Goal: Task Accomplishment & Management: Use online tool/utility

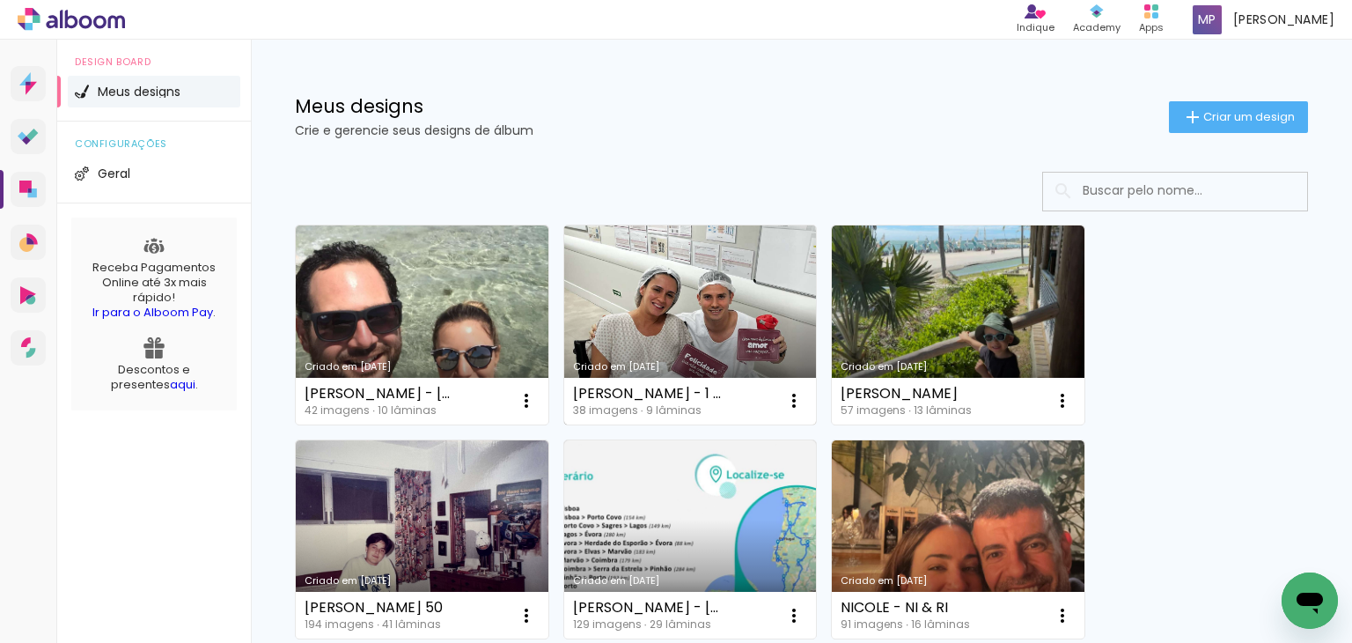
click at [669, 282] on link "Criado em [DATE]" at bounding box center [690, 324] width 253 height 199
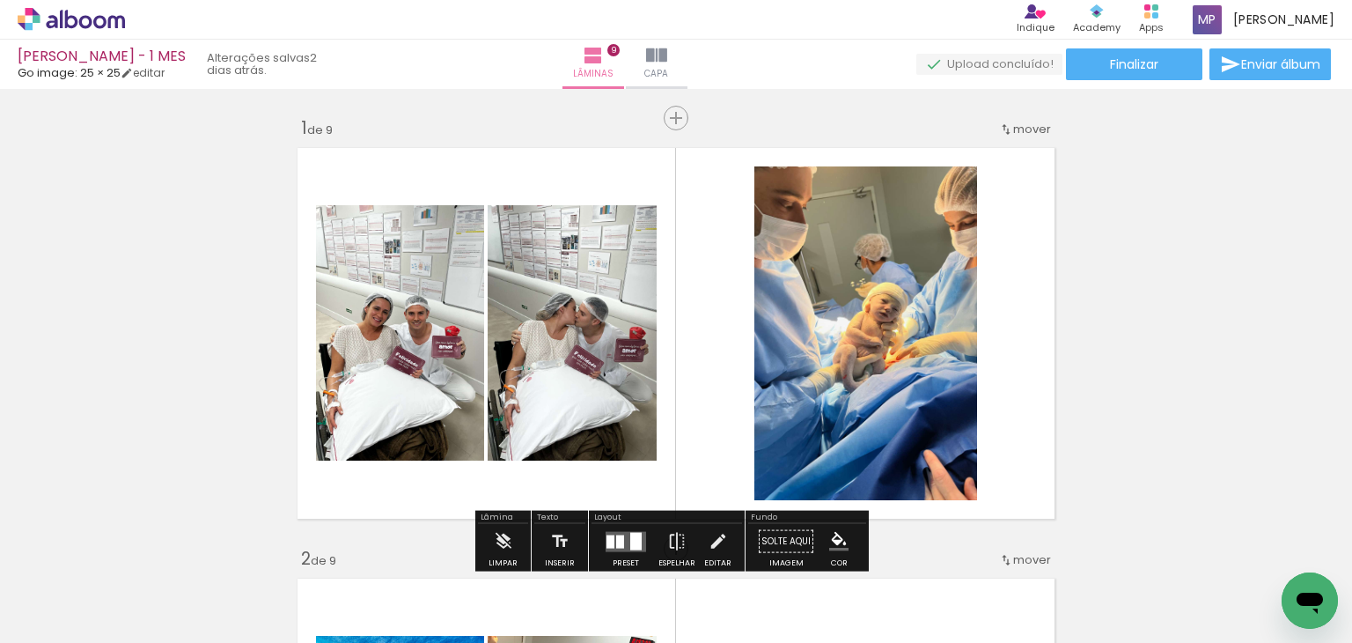
click at [66, 618] on span "Adicionar Fotos" at bounding box center [62, 618] width 53 height 19
click at [0, 0] on input "file" at bounding box center [0, 0] width 0 height 0
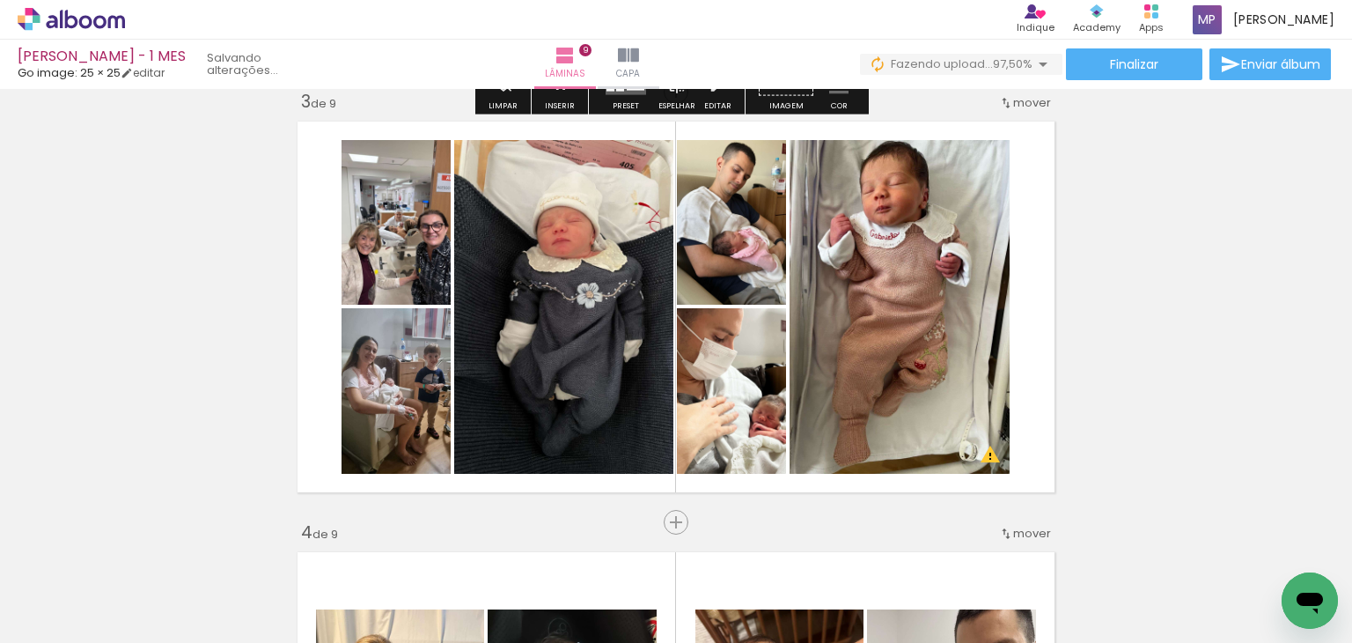
scroll to position [968, 0]
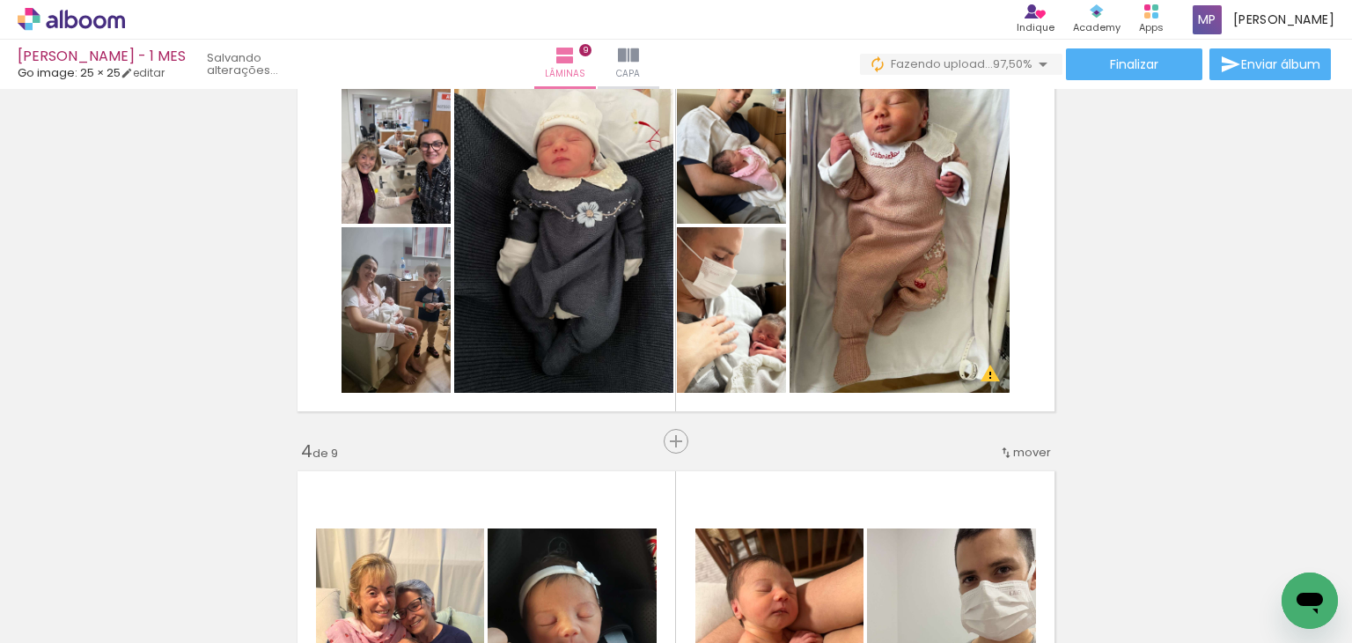
click at [31, 586] on input "Todas as fotos" at bounding box center [49, 589] width 67 height 15
click at [0, 0] on slot "Não utilizadas" at bounding box center [0, 0] width 0 height 0
type input "Não utilizadas"
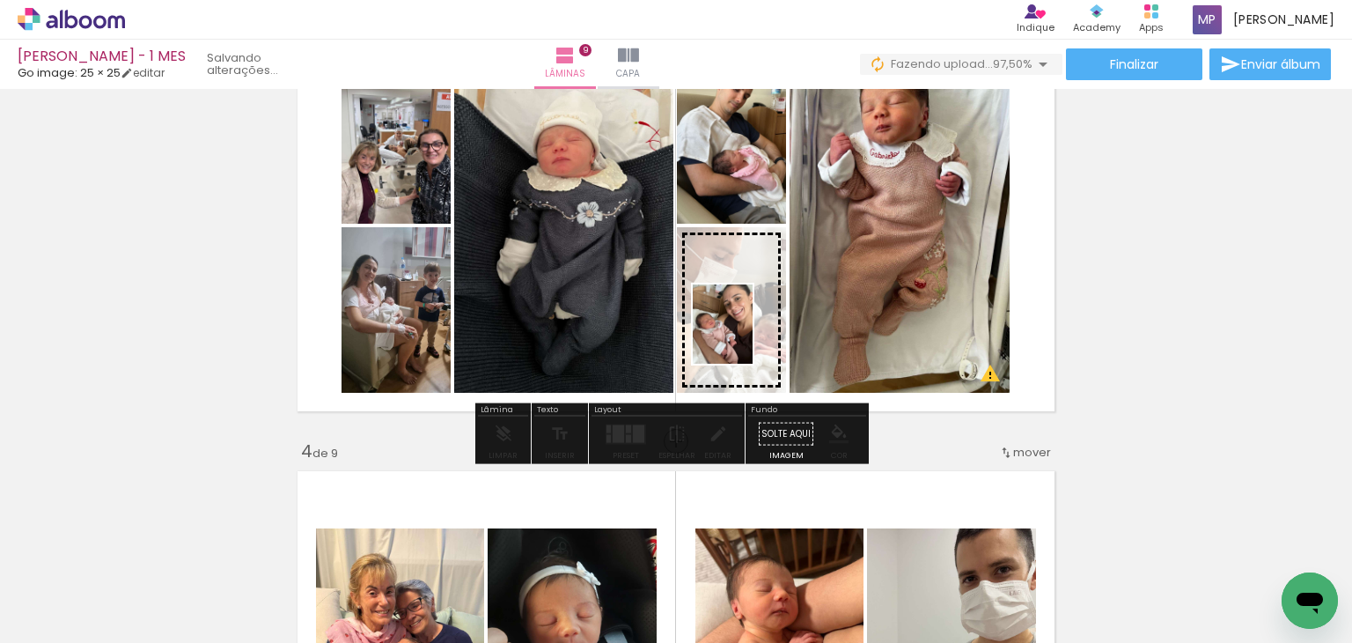
drag, startPoint x: 180, startPoint y: 592, endPoint x: 746, endPoint y: 337, distance: 620.1
click at [746, 337] on quentale-workspace at bounding box center [676, 321] width 1352 height 643
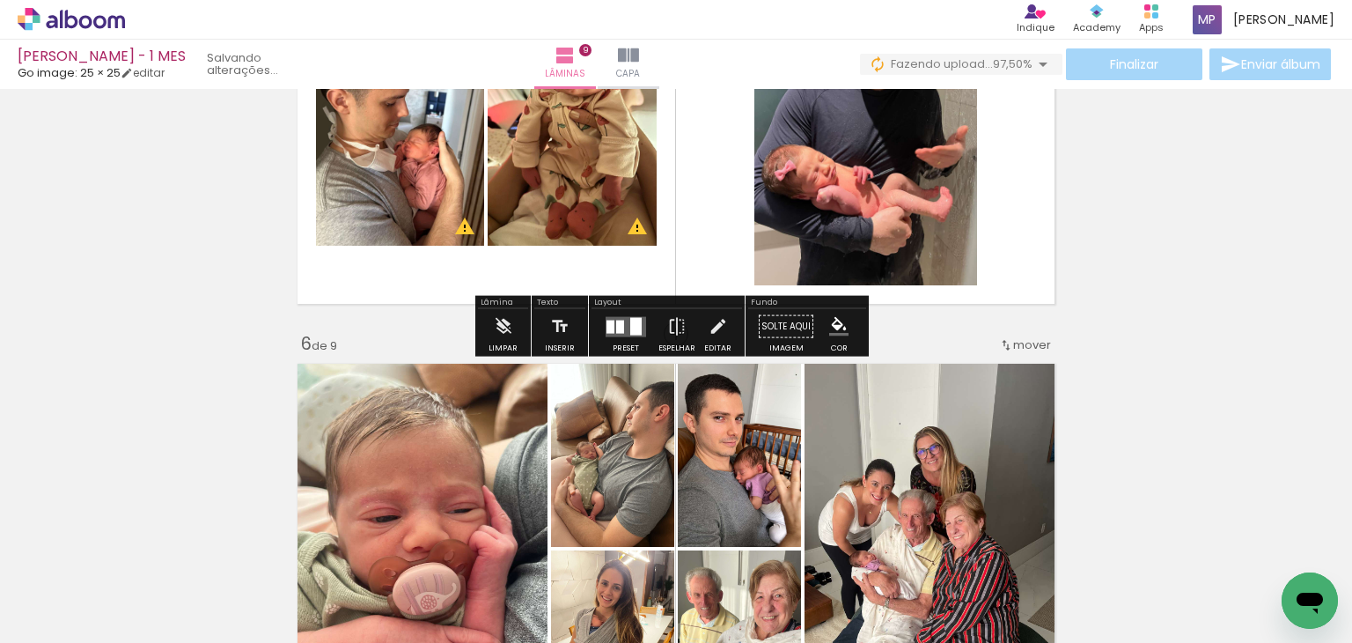
scroll to position [2201, 0]
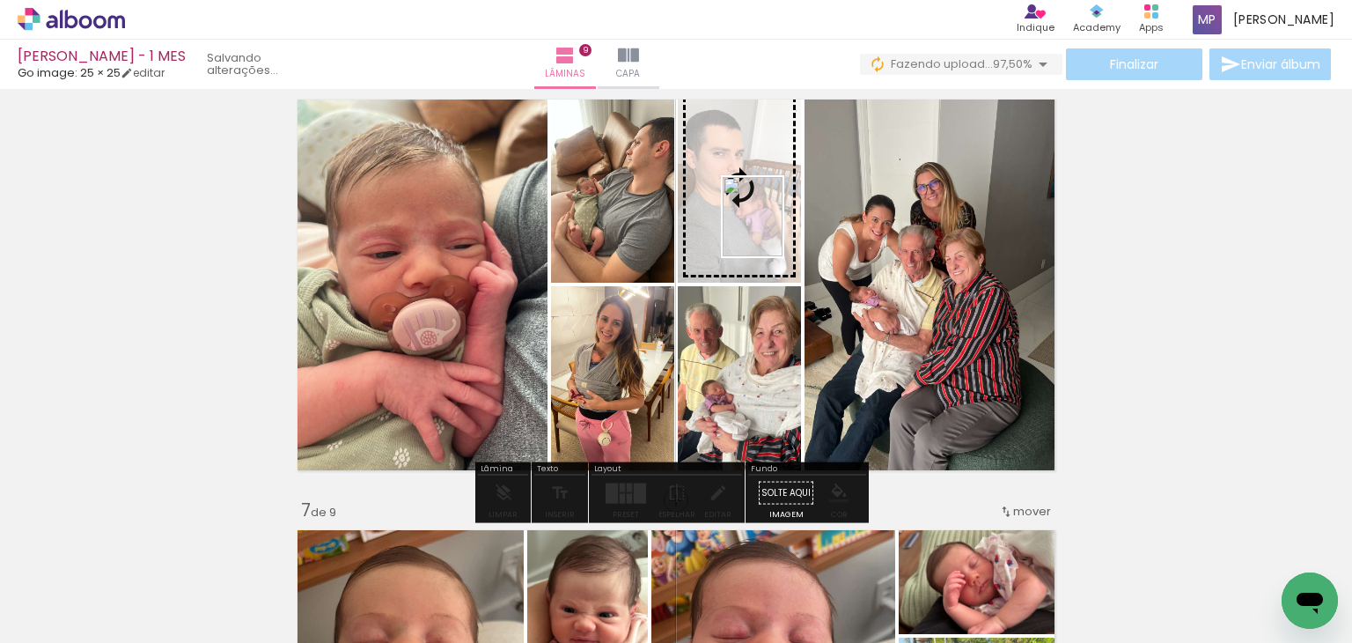
drag, startPoint x: 575, startPoint y: 353, endPoint x: 776, endPoint y: 230, distance: 235.5
click at [776, 230] on quentale-workspace at bounding box center [676, 321] width 1352 height 643
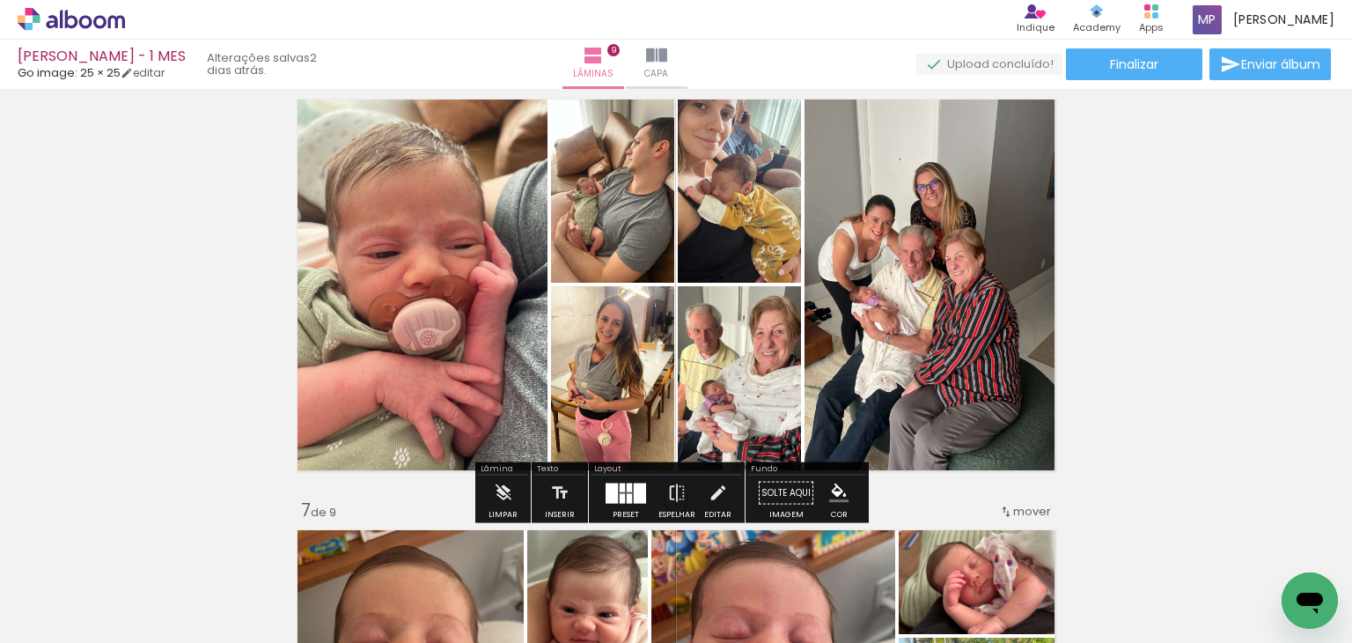
scroll to position [2113, 0]
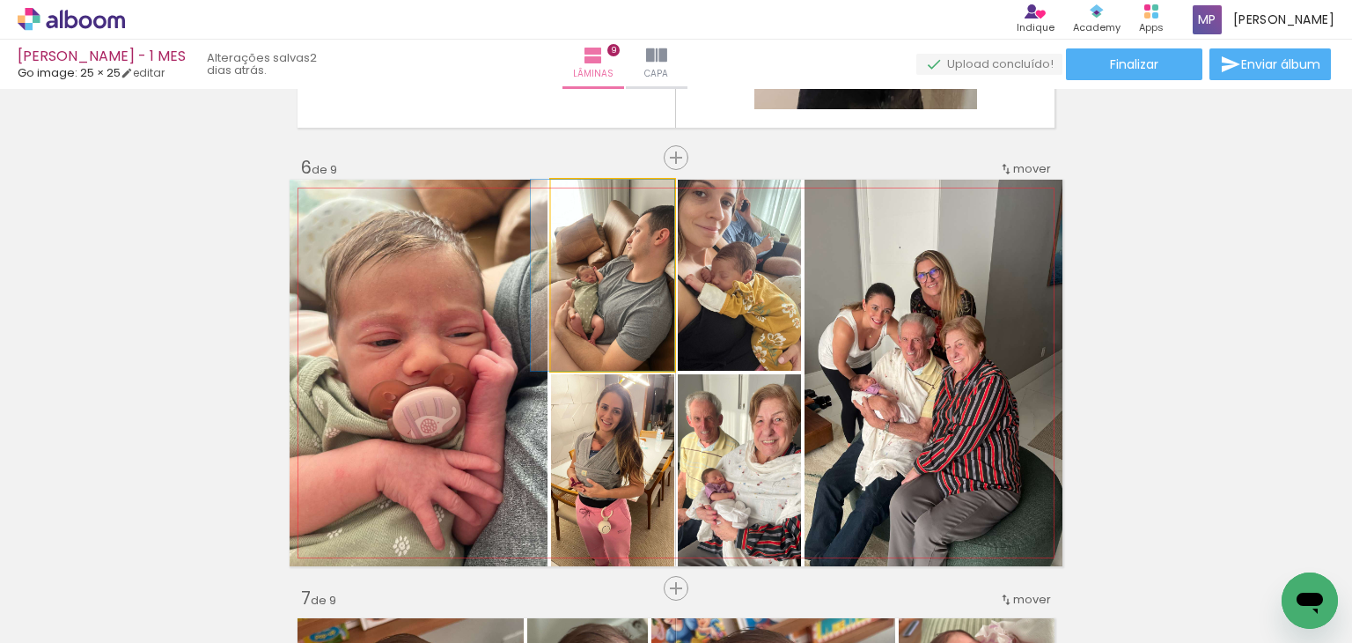
drag, startPoint x: 636, startPoint y: 230, endPoint x: 616, endPoint y: 234, distance: 19.9
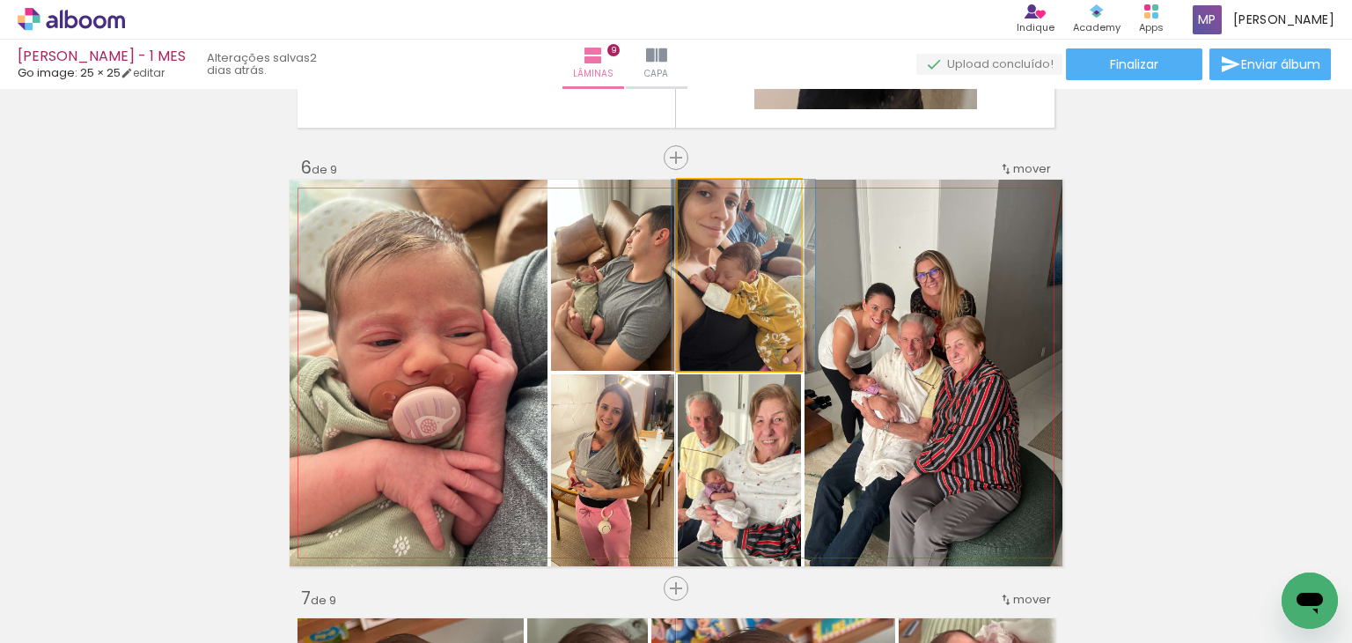
drag, startPoint x: 743, startPoint y: 305, endPoint x: 747, endPoint y: 313, distance: 9.8
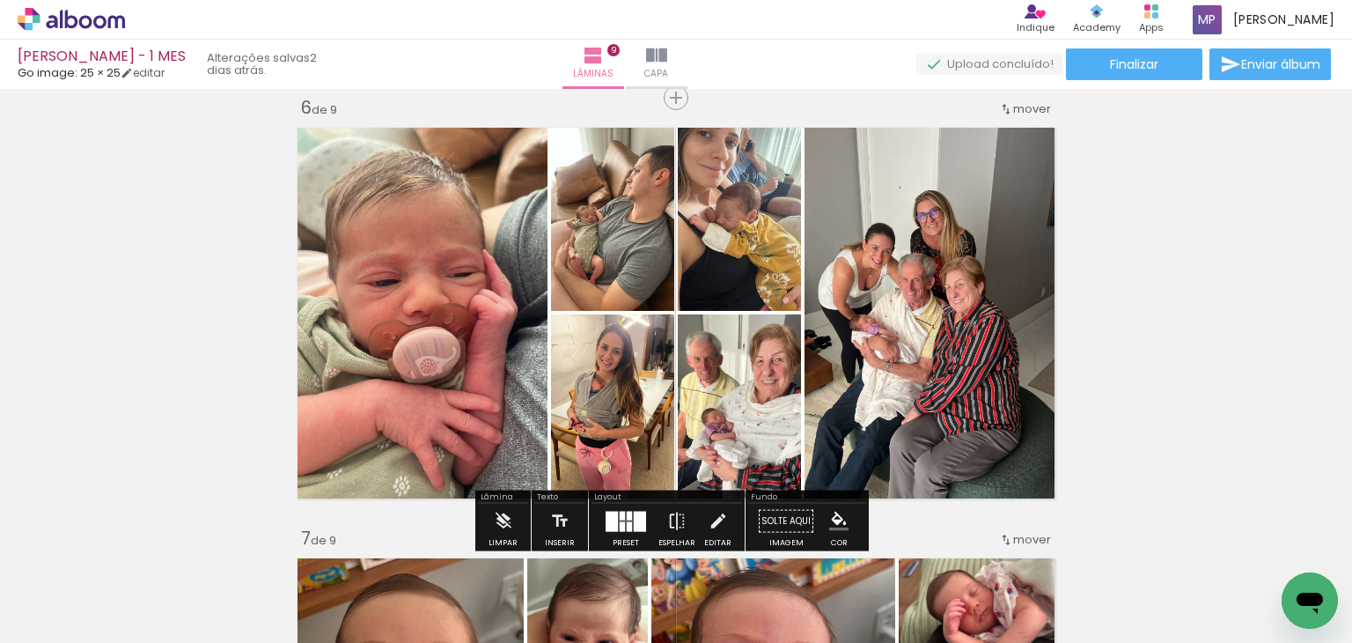
scroll to position [2201, 0]
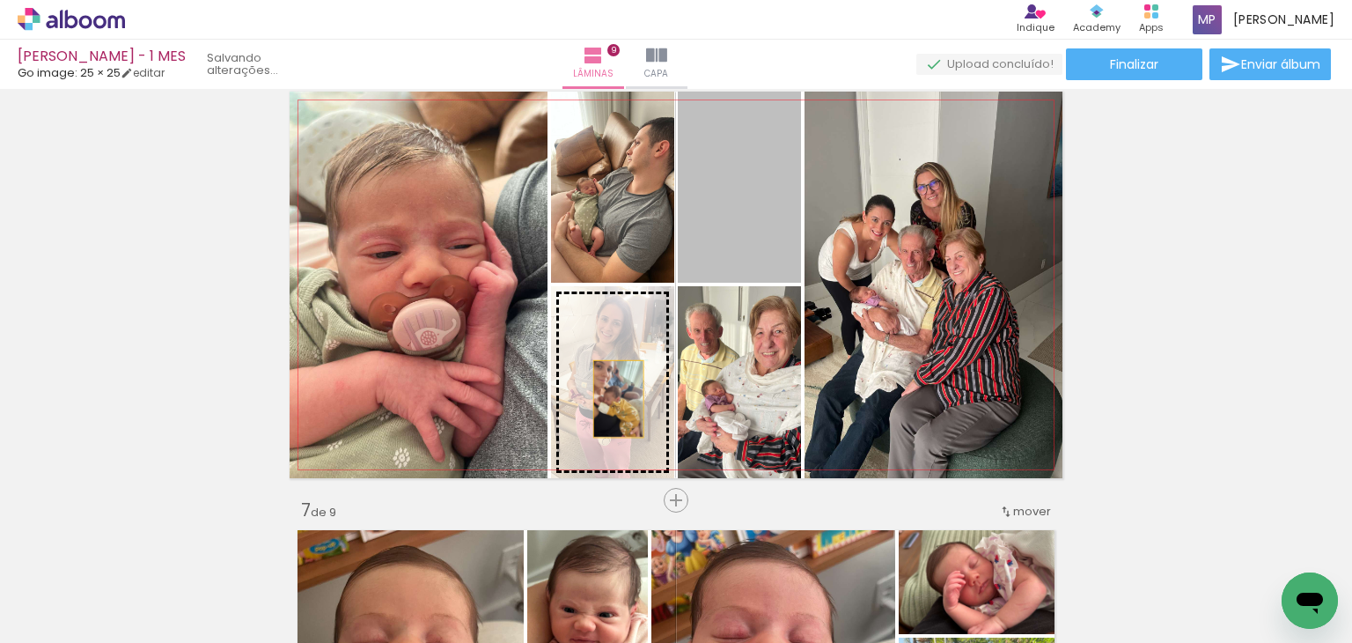
drag, startPoint x: 742, startPoint y: 194, endPoint x: 612, endPoint y: 399, distance: 243.0
click at [0, 0] on slot at bounding box center [0, 0] width 0 height 0
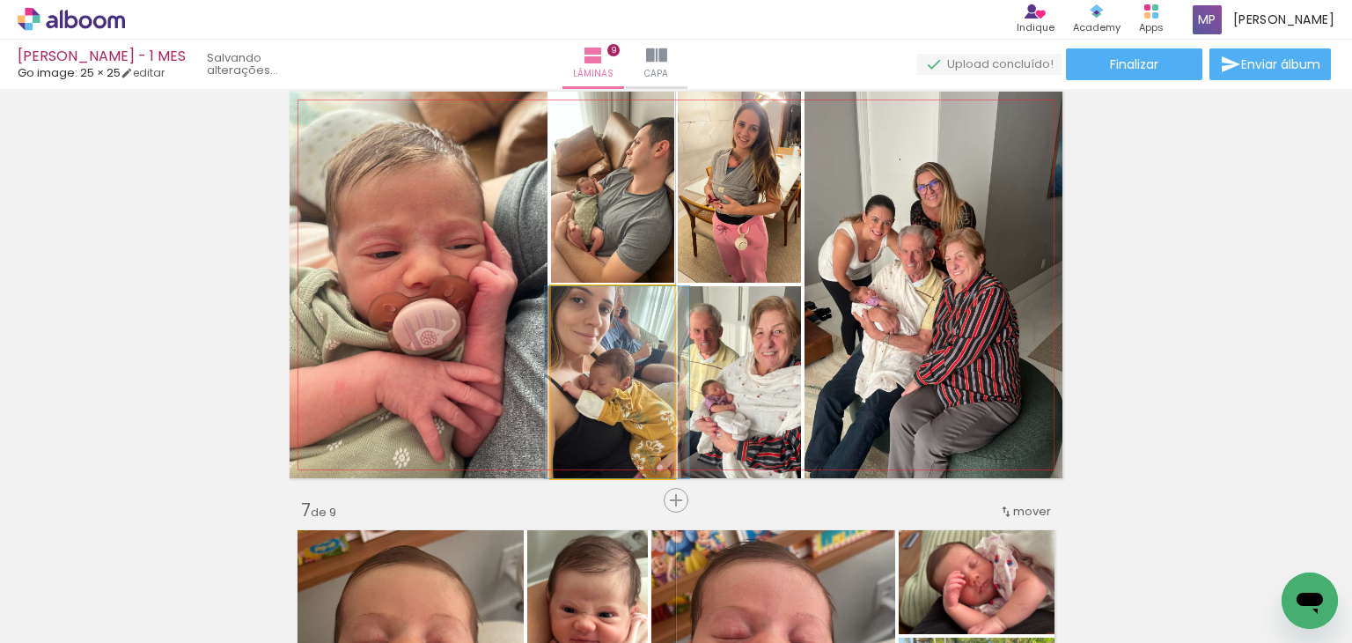
drag, startPoint x: 599, startPoint y: 376, endPoint x: 604, endPoint y: 402, distance: 26.8
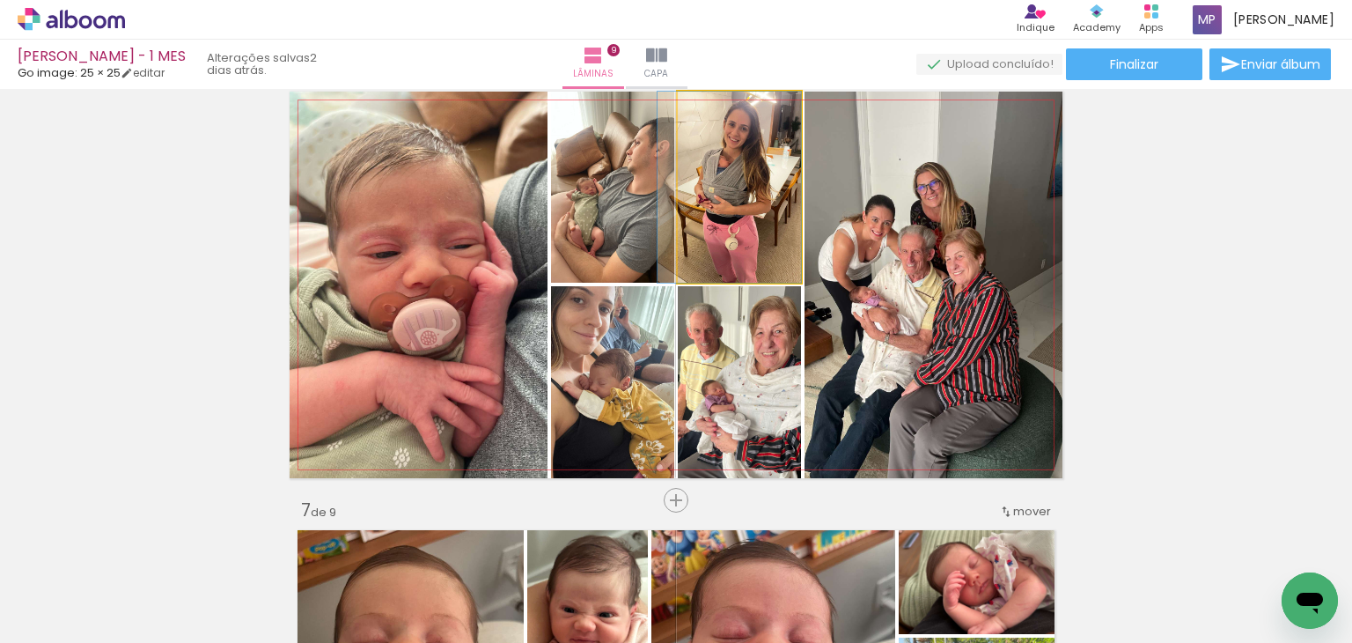
drag, startPoint x: 764, startPoint y: 203, endPoint x: 750, endPoint y: 208, distance: 14.8
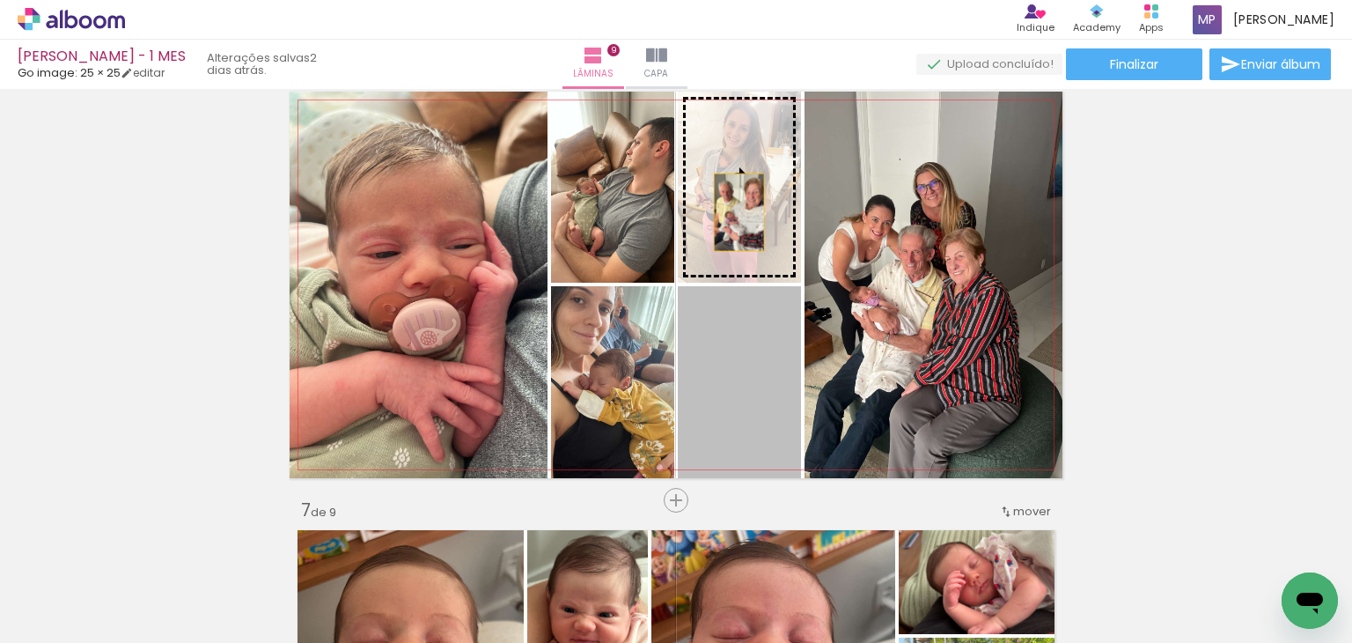
drag, startPoint x: 730, startPoint y: 371, endPoint x: 732, endPoint y: 212, distance: 159.4
click at [0, 0] on slot at bounding box center [0, 0] width 0 height 0
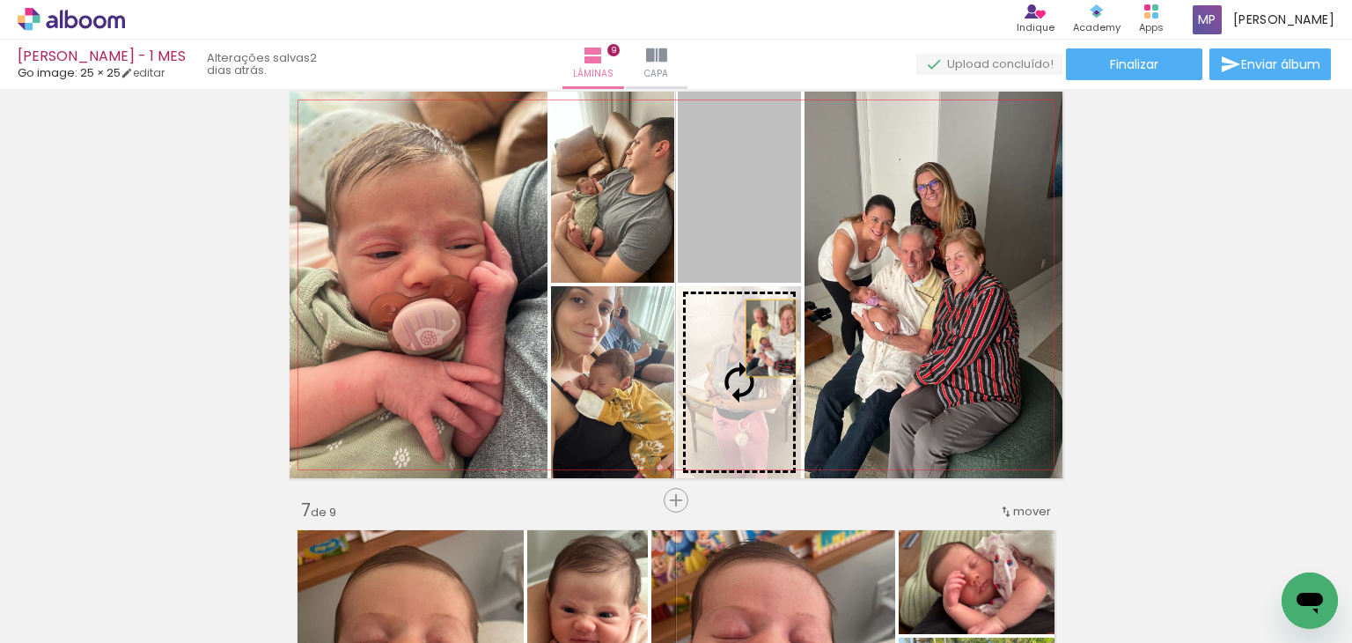
drag, startPoint x: 754, startPoint y: 216, endPoint x: 764, endPoint y: 360, distance: 144.8
click at [0, 0] on slot at bounding box center [0, 0] width 0 height 0
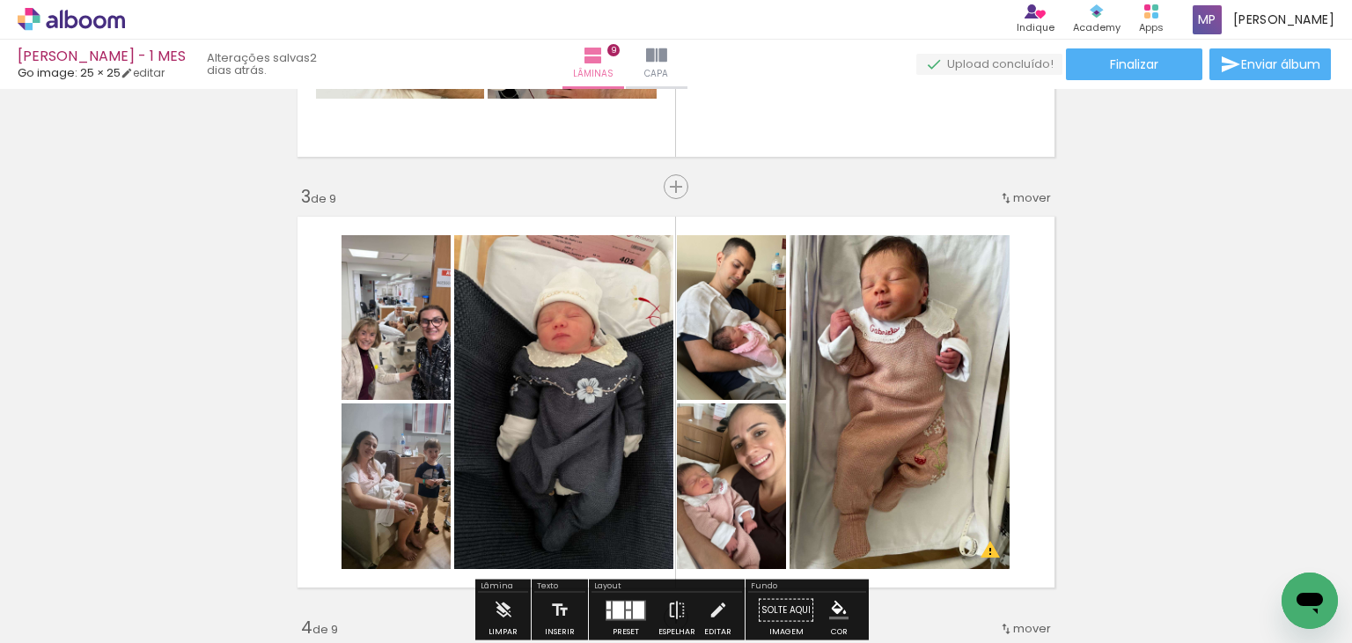
scroll to position [880, 0]
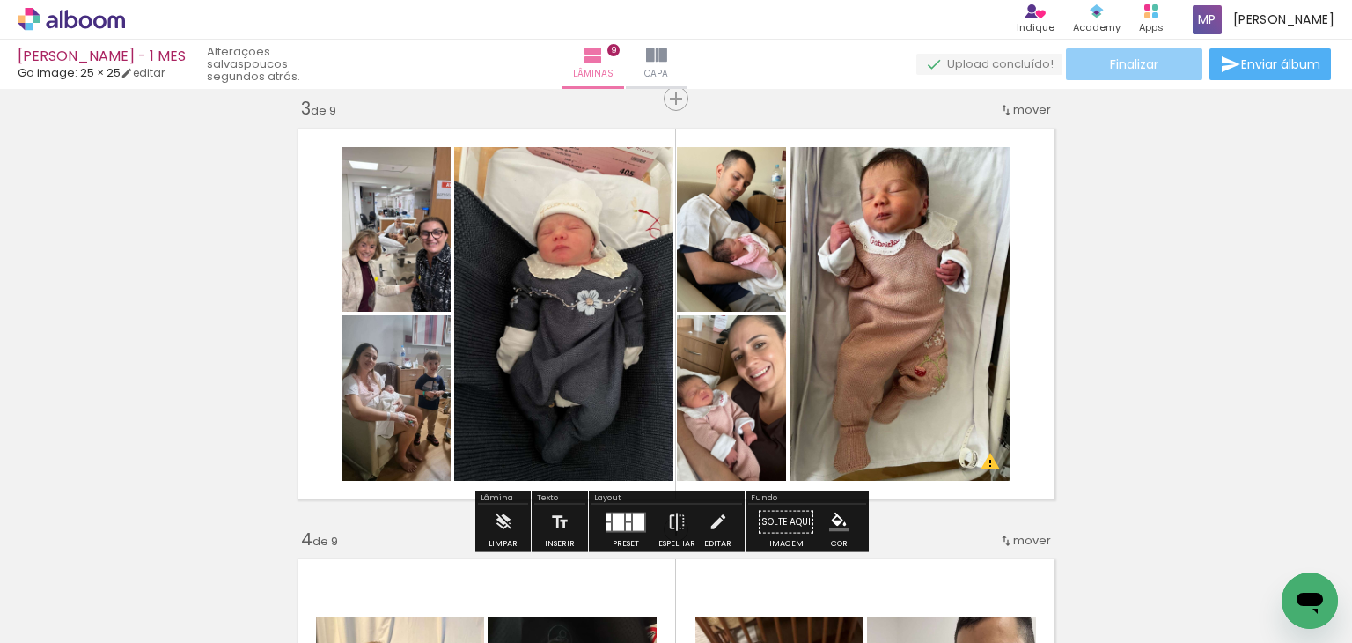
click at [1141, 70] on span "Finalizar" at bounding box center [1134, 64] width 48 height 12
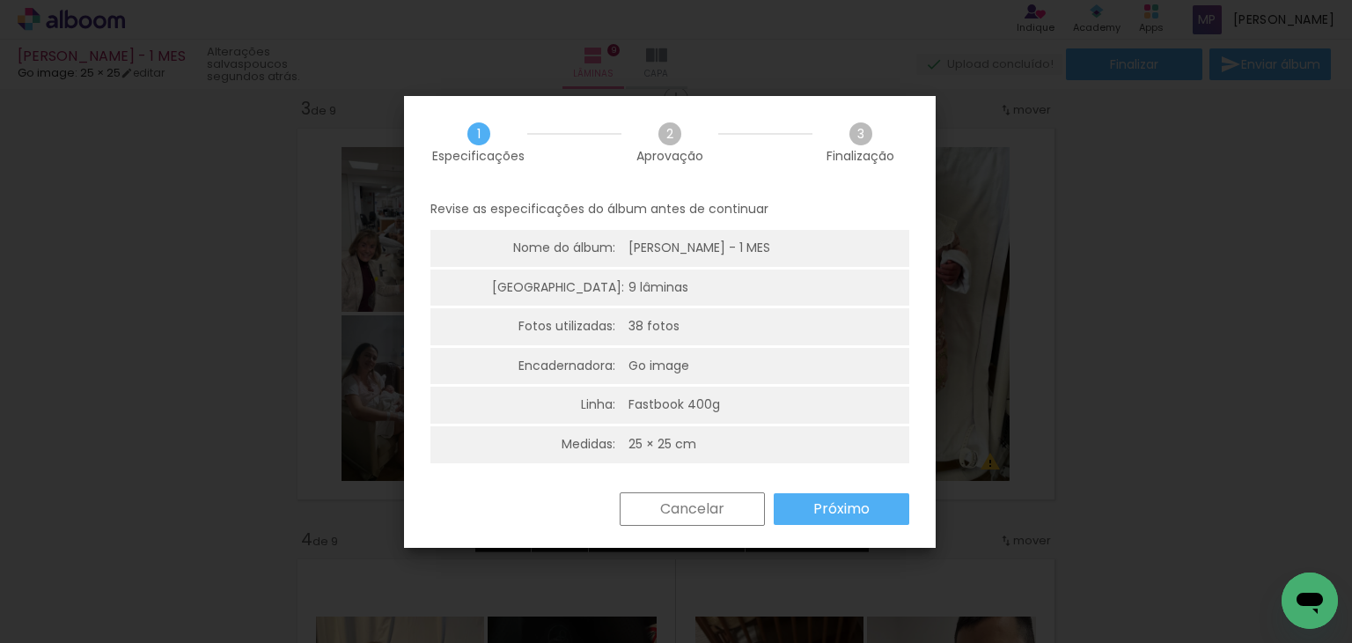
click at [0, 0] on slot "Próximo" at bounding box center [0, 0] width 0 height 0
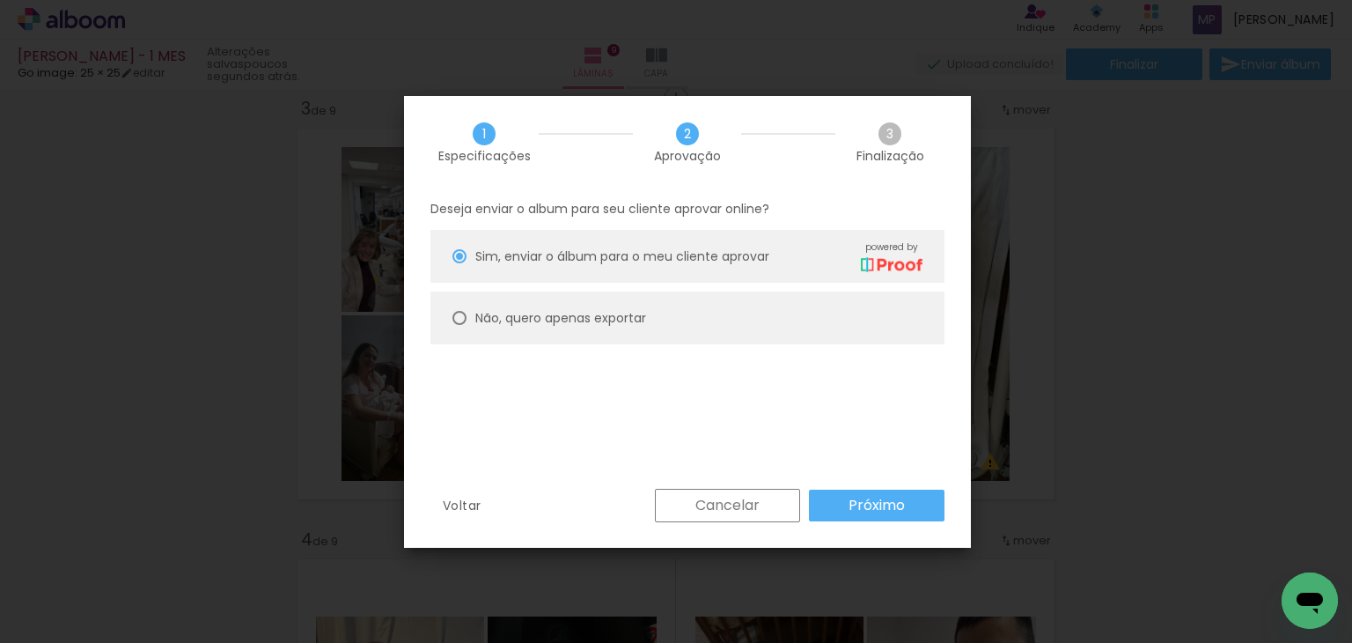
click at [0, 0] on slot "Não, quero apenas exportar" at bounding box center [0, 0] width 0 height 0
type paper-radio-button "on"
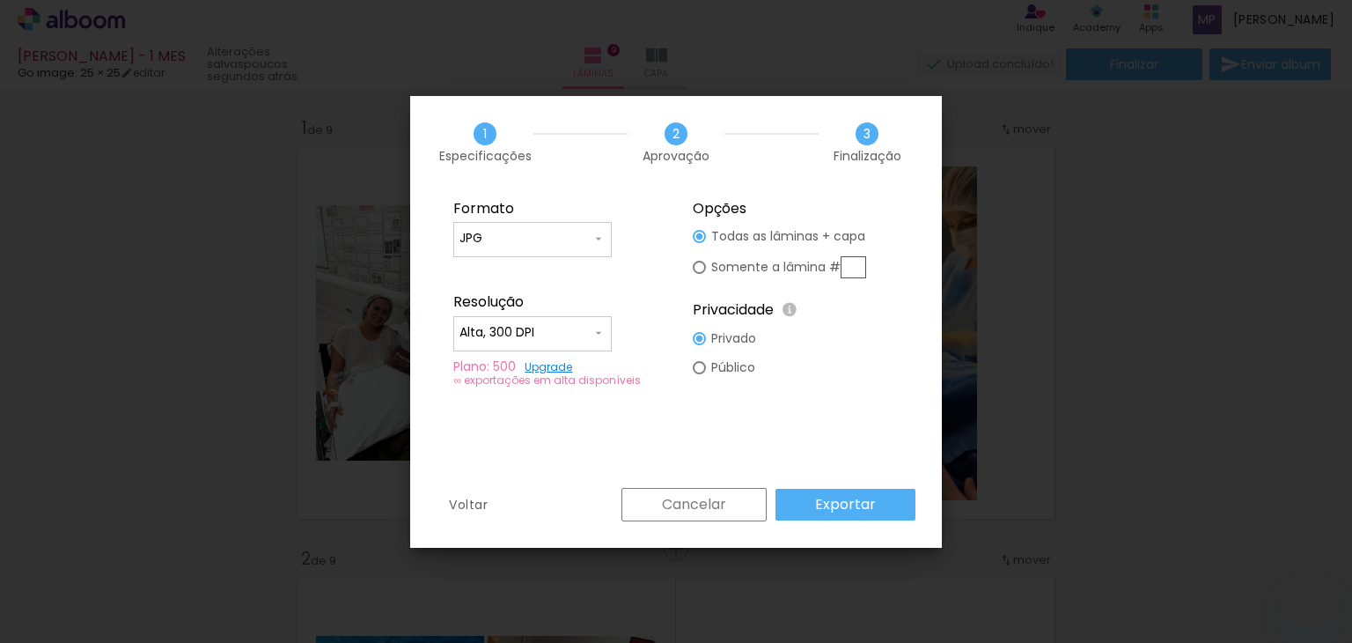
click at [0, 0] on slot "Somente a lâmina #" at bounding box center [0, 0] width 0 height 0
type paper-radio-button "on"
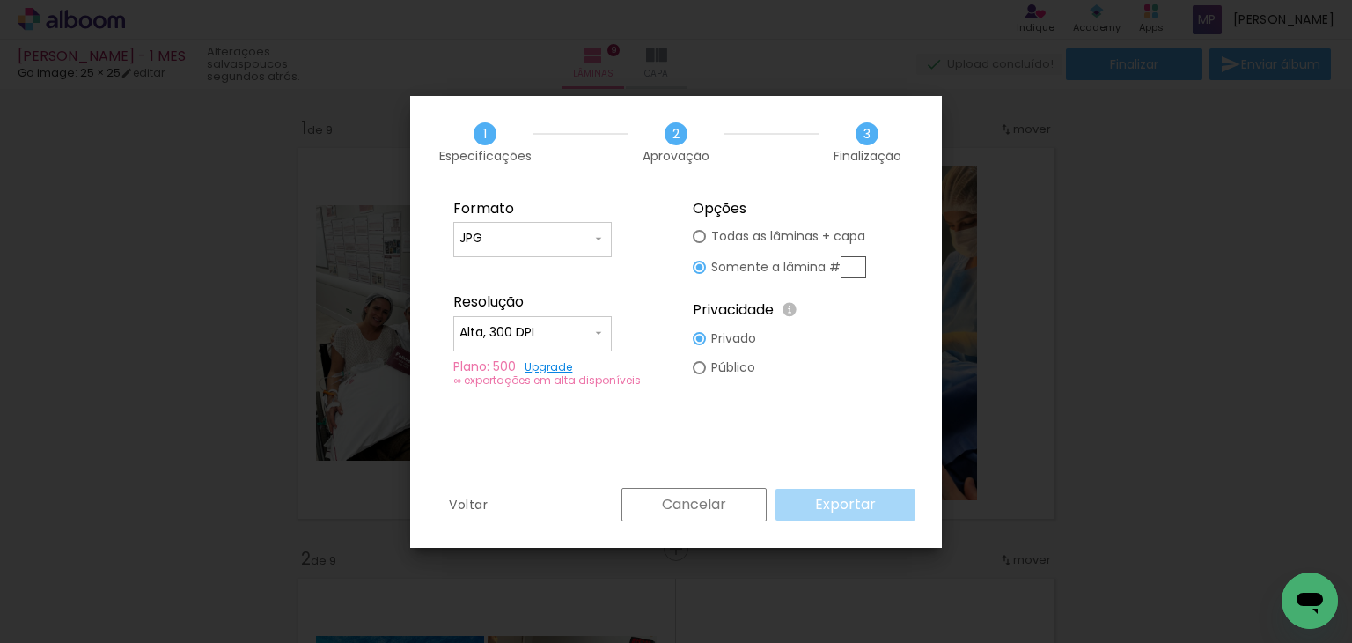
scroll to position [880, 0]
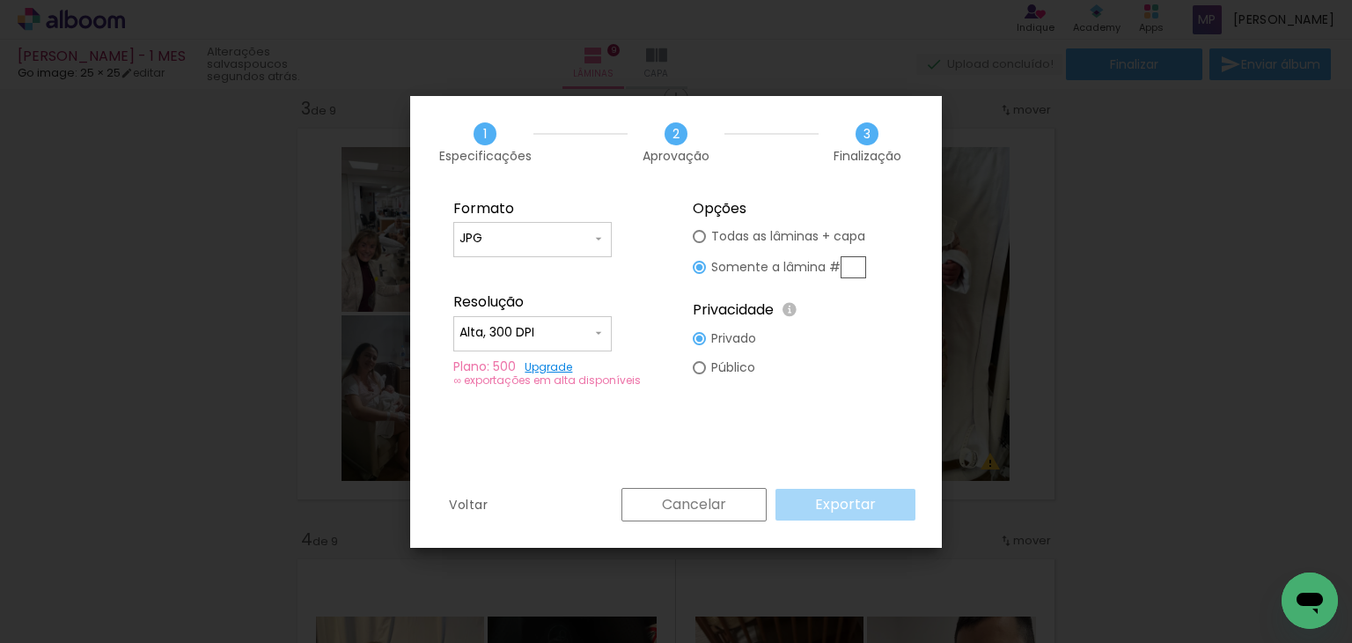
click at [853, 273] on input "text" at bounding box center [854, 267] width 26 height 22
click at [769, 399] on div "Formato JPG PDF Resolução Alta, 300 DPI Baixa Plano: 500 Upgrade ∞ exportações …" at bounding box center [676, 337] width 532 height 299
click at [853, 267] on input "text" at bounding box center [854, 267] width 26 height 22
type input "3"
click at [0, 0] on slot "Exportar" at bounding box center [0, 0] width 0 height 0
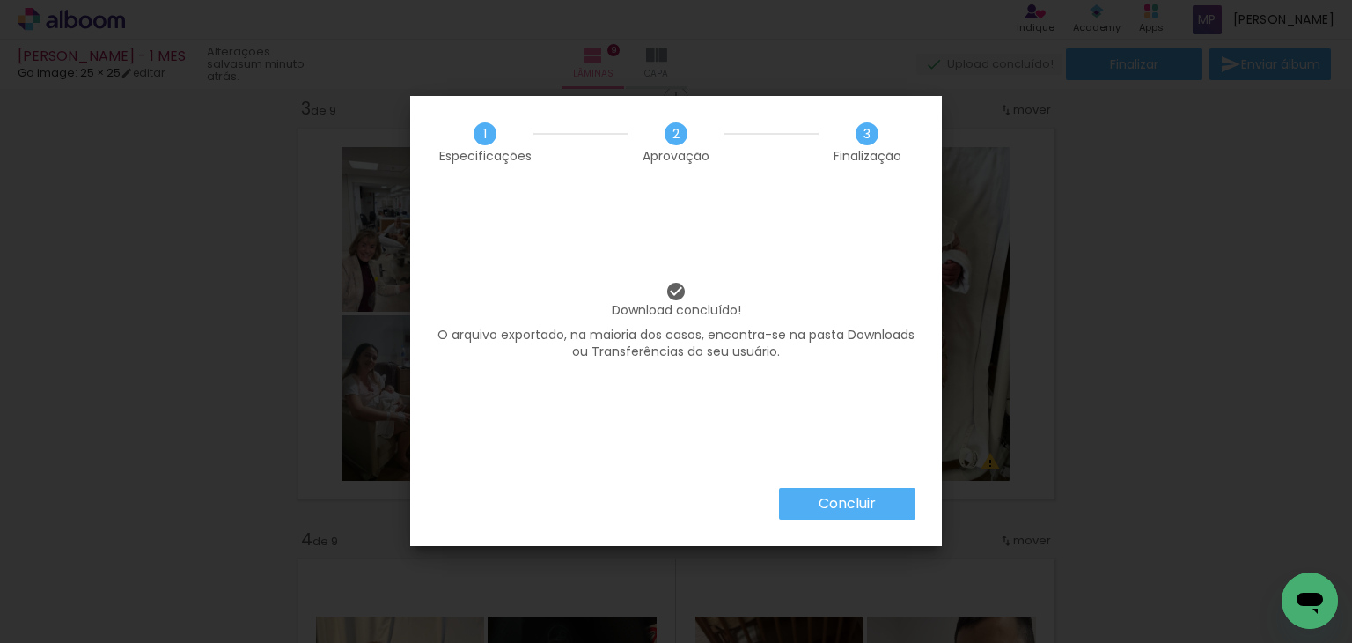
click at [891, 499] on paper-button "Concluir" at bounding box center [847, 504] width 136 height 32
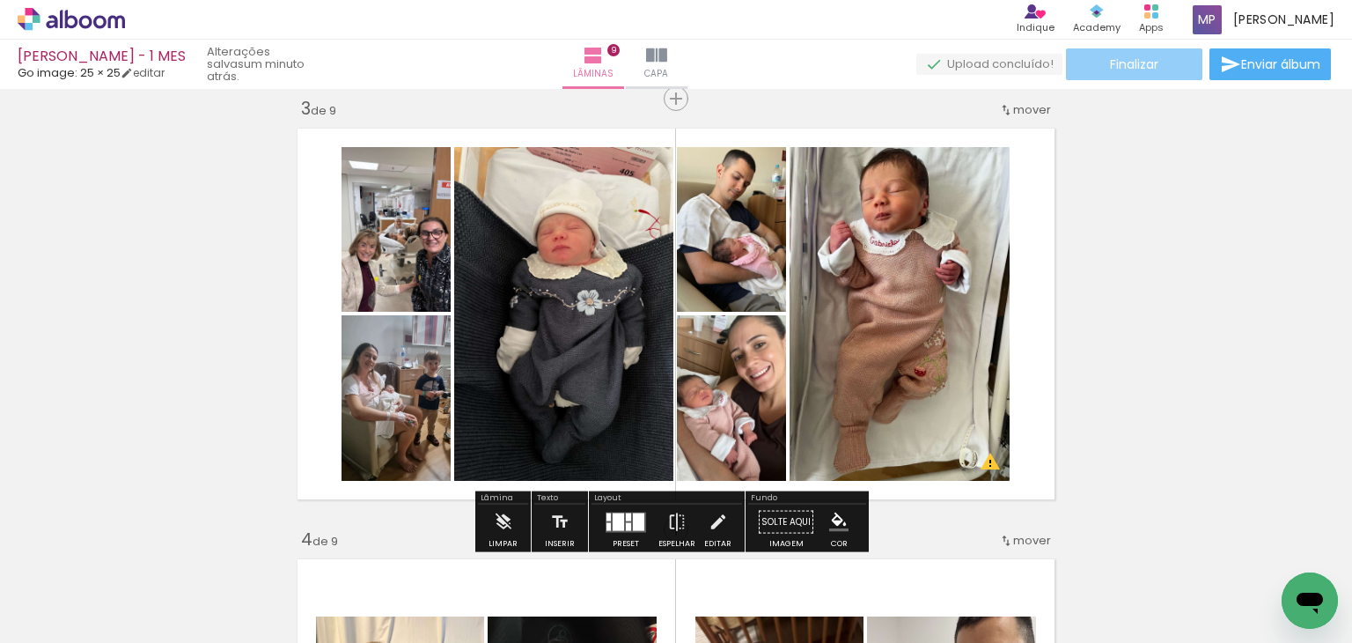
click at [1148, 58] on span "Finalizar" at bounding box center [1134, 64] width 48 height 12
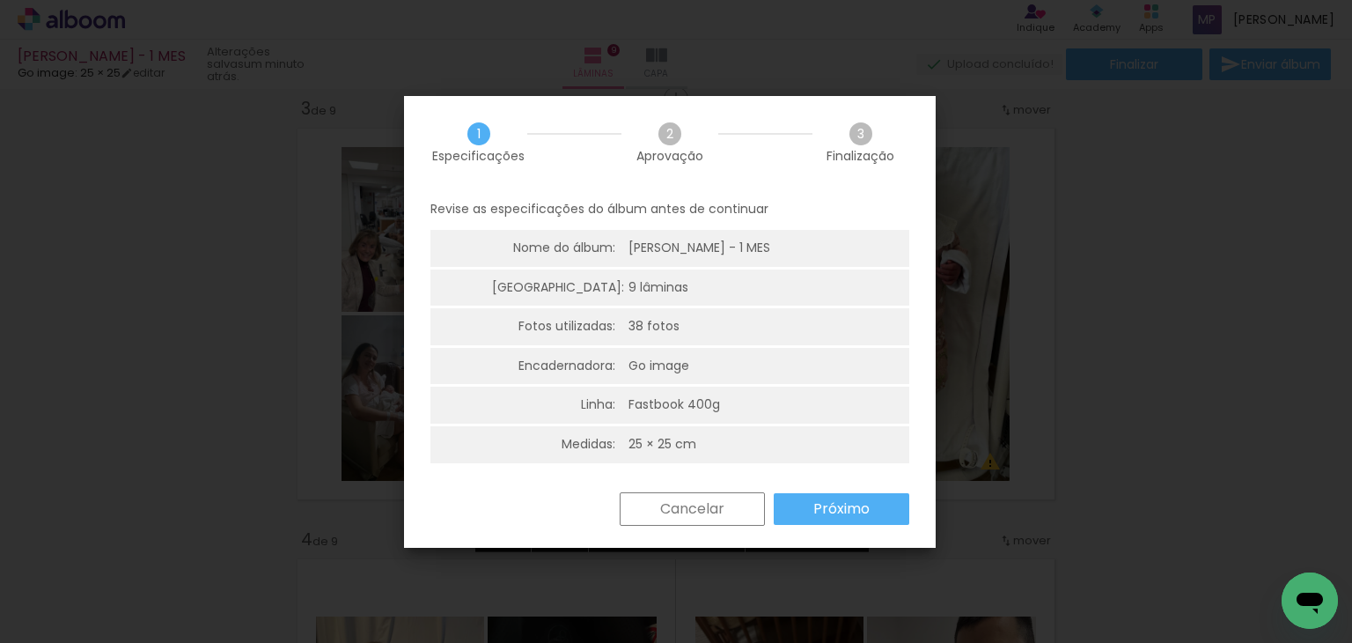
click at [0, 0] on slot "Próximo" at bounding box center [0, 0] width 0 height 0
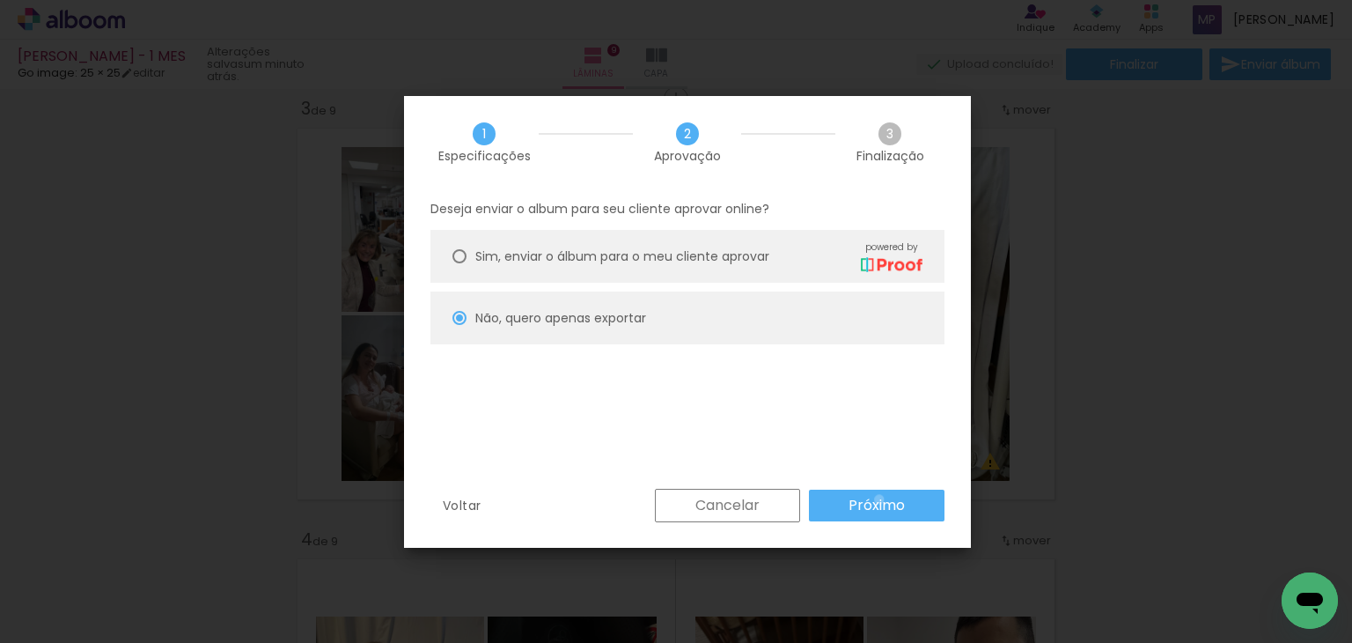
drag, startPoint x: 879, startPoint y: 499, endPoint x: 880, endPoint y: 418, distance: 81.0
click at [0, 0] on slot "Próximo" at bounding box center [0, 0] width 0 height 0
type input "Alta, 300 DPI"
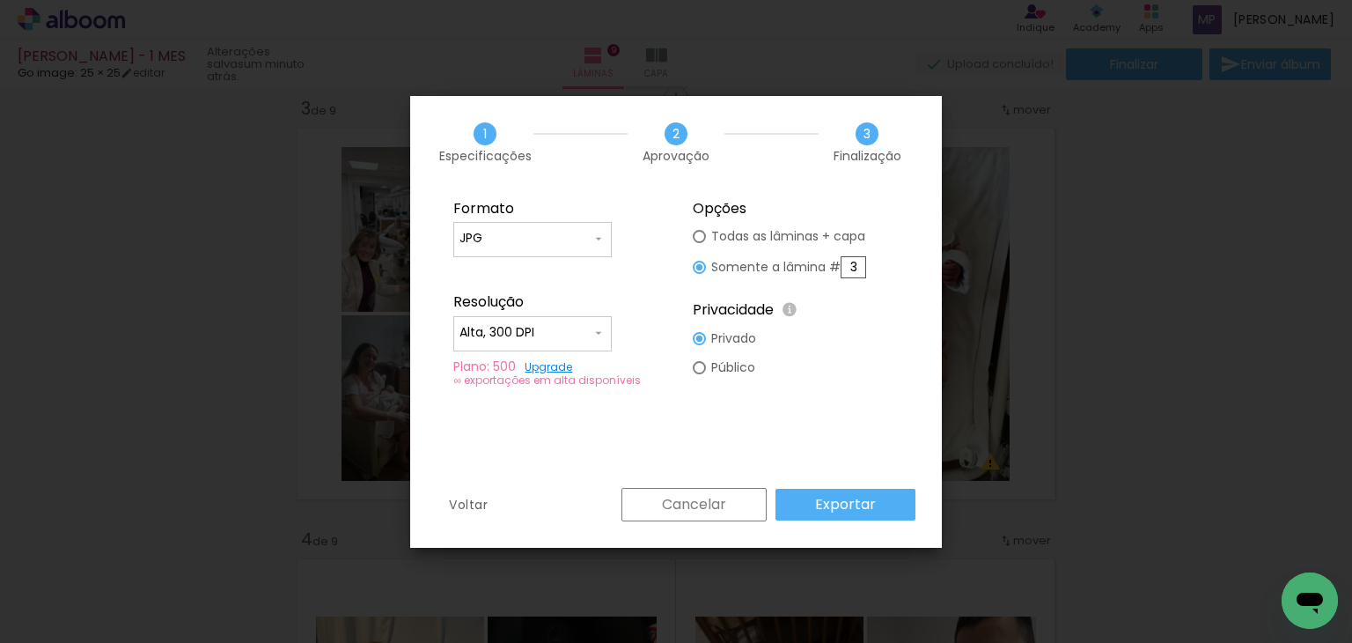
drag, startPoint x: 859, startPoint y: 267, endPoint x: 843, endPoint y: 265, distance: 15.9
click at [843, 265] on input "3" at bounding box center [854, 267] width 26 height 22
type input "6"
click at [862, 490] on paper-button "Exportar" at bounding box center [846, 505] width 140 height 32
